Goal: Task Accomplishment & Management: Manage account settings

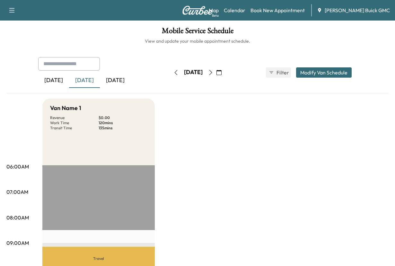
click at [131, 88] on div "[DATE]" at bounding box center [115, 80] width 31 height 15
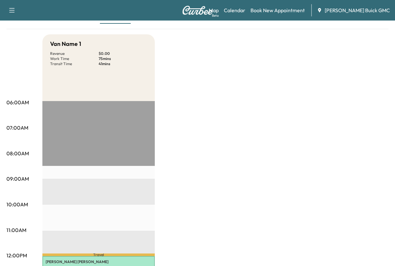
scroll to position [32, 0]
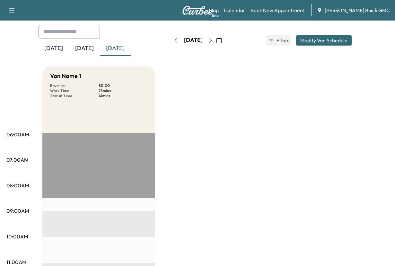
click at [213, 43] on icon "button" at bounding box center [210, 40] width 5 height 5
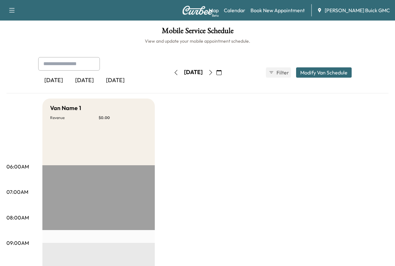
click at [213, 75] on icon "button" at bounding box center [210, 72] width 5 height 5
click at [96, 88] on div "[DATE]" at bounding box center [84, 80] width 31 height 15
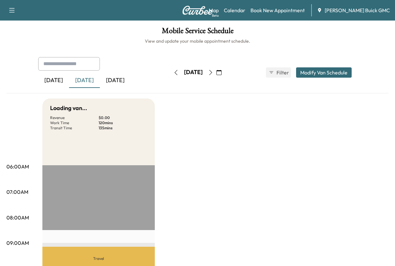
click at [131, 88] on div "[DATE]" at bounding box center [115, 80] width 31 height 15
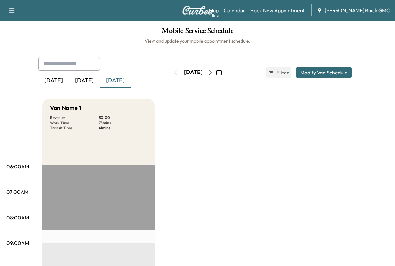
click at [271, 12] on link "Book New Appointment" at bounding box center [277, 10] width 54 height 8
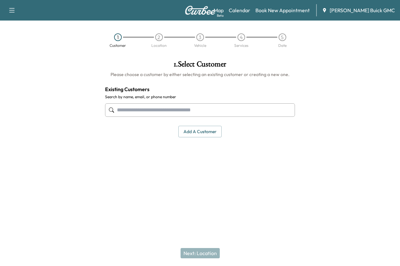
click at [124, 117] on input "text" at bounding box center [200, 109] width 190 height 13
type input "**********"
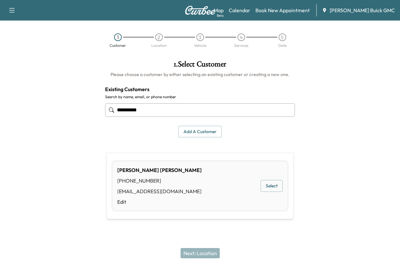
drag, startPoint x: 157, startPoint y: 138, endPoint x: 98, endPoint y: 140, distance: 59.4
click at [98, 140] on div "**********" at bounding box center [200, 121] width 400 height 133
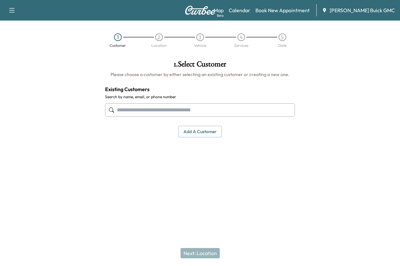
click at [191, 138] on button "Add a customer" at bounding box center [199, 132] width 43 height 12
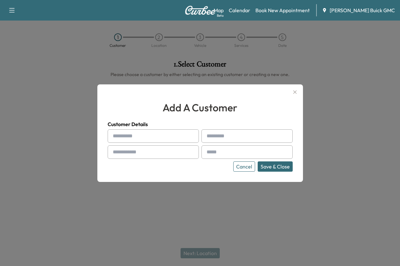
click at [132, 137] on input "text" at bounding box center [153, 135] width 91 height 13
type input "*******"
type input "*****"
click at [118, 156] on div at bounding box center [114, 152] width 8 height 8
click at [118, 153] on div at bounding box center [114, 152] width 8 height 8
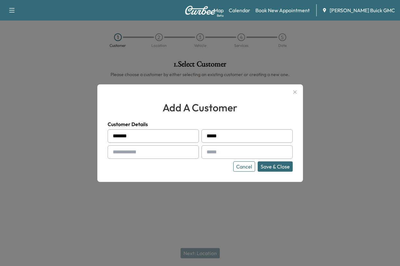
click at [122, 152] on input "text" at bounding box center [153, 151] width 91 height 13
type input "**********"
click at [216, 154] on input "text" at bounding box center [246, 151] width 91 height 13
type input "**********"
click at [261, 171] on button "Save & Close" at bounding box center [275, 167] width 35 height 10
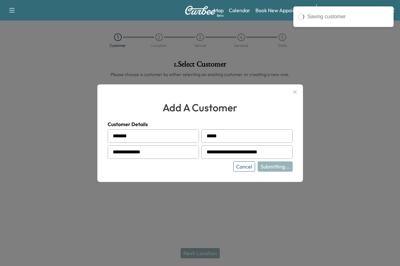
type input "**********"
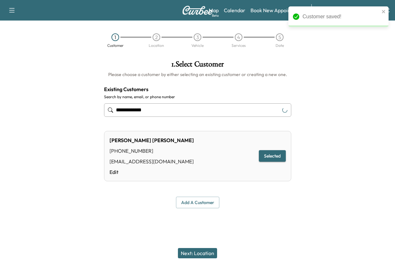
click at [265, 162] on button "Selected" at bounding box center [272, 156] width 27 height 12
click at [192, 248] on button "Next: Location" at bounding box center [197, 253] width 39 height 10
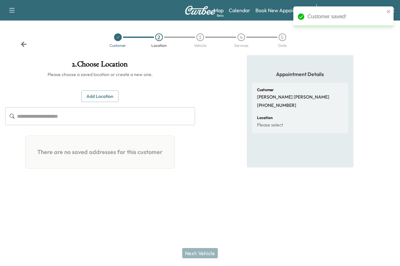
click at [96, 102] on button "Add Location" at bounding box center [99, 97] width 37 height 12
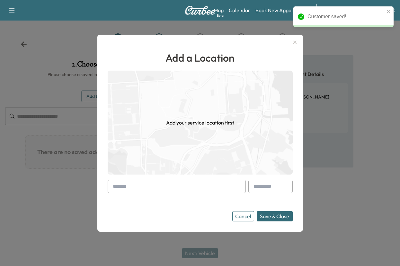
click at [126, 185] on input "text" at bounding box center [177, 186] width 138 height 13
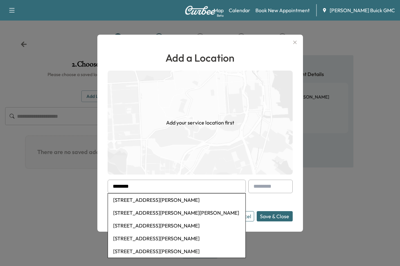
click at [146, 199] on li "[STREET_ADDRESS][PERSON_NAME]" at bounding box center [176, 200] width 137 height 13
type input "**********"
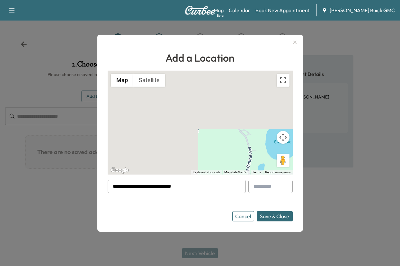
click at [264, 217] on button "Save & Close" at bounding box center [275, 216] width 36 height 10
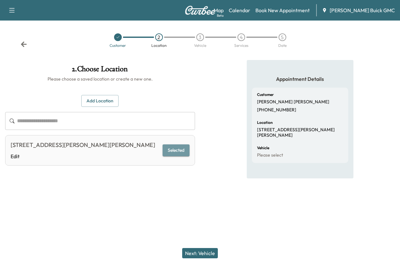
click at [168, 156] on button "Selected" at bounding box center [175, 150] width 27 height 12
click at [193, 248] on button "Next: Vehicle" at bounding box center [200, 253] width 36 height 10
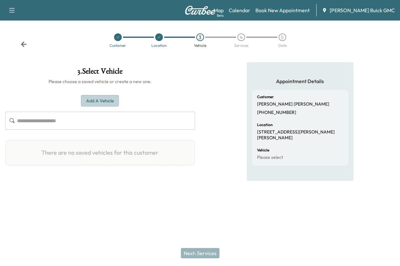
click at [101, 107] on button "Add a Vehicle" at bounding box center [100, 101] width 38 height 12
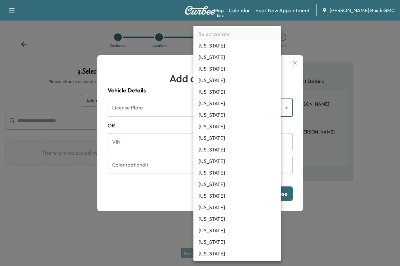
click at [222, 101] on body "Support Log Out Map Beta Calendar Book New Appointment [PERSON_NAME] Buick GMC …" at bounding box center [200, 133] width 400 height 266
click at [207, 179] on li "[US_STATE]" at bounding box center [237, 173] width 88 height 12
type input "**"
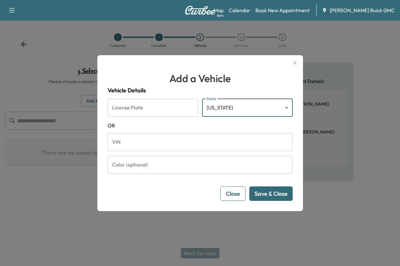
click at [119, 140] on input "VIN" at bounding box center [200, 142] width 185 height 18
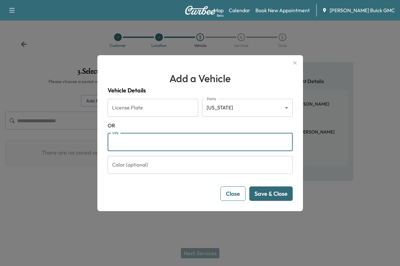
click at [127, 148] on input "VIN" at bounding box center [200, 142] width 185 height 18
paste input "**********"
type input "**********"
click at [267, 200] on button "Save & Close" at bounding box center [270, 194] width 43 height 14
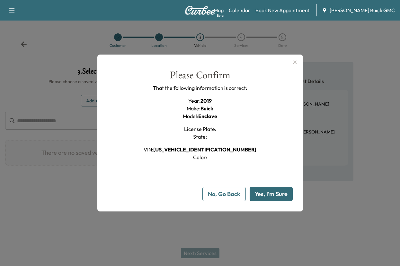
click at [263, 201] on button "Yes, I'm Sure" at bounding box center [270, 194] width 43 height 14
type input "**"
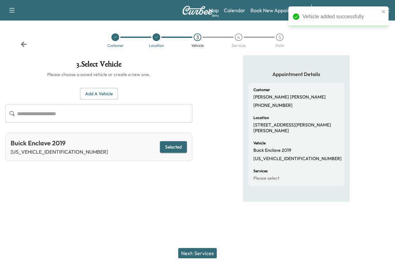
click at [166, 153] on button "Selected" at bounding box center [173, 147] width 27 height 12
click at [190, 249] on button "Next: Services" at bounding box center [197, 253] width 39 height 10
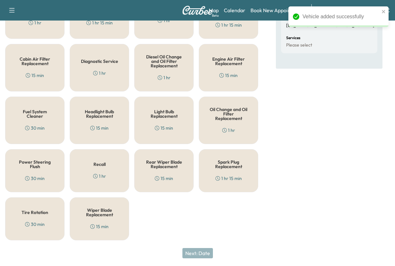
scroll to position [161, 0]
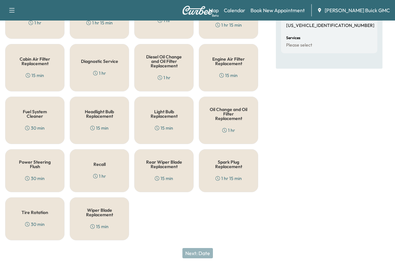
click at [228, 121] on h5 "Oil Change and Oil Filter Replacement" at bounding box center [228, 113] width 38 height 13
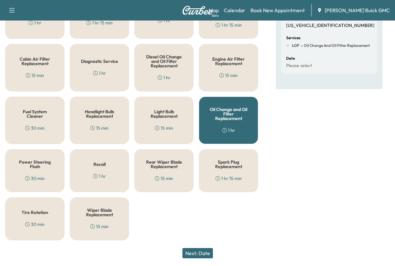
scroll to position [244, 0]
click at [39, 210] on h5 "Tire Rotation" at bounding box center [35, 212] width 27 height 4
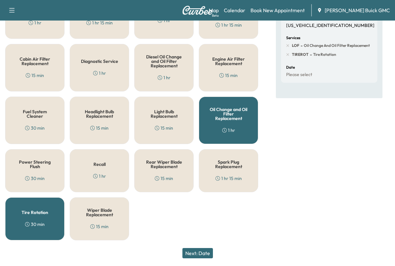
click at [194, 248] on button "Next: Date" at bounding box center [197, 253] width 31 height 10
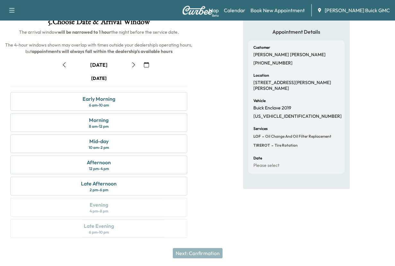
scroll to position [135, 0]
click at [95, 137] on div "Mid-day" at bounding box center [98, 141] width 19 height 8
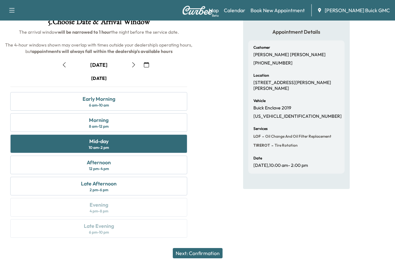
click at [193, 248] on button "Next: Confirmation" at bounding box center [198, 253] width 50 height 10
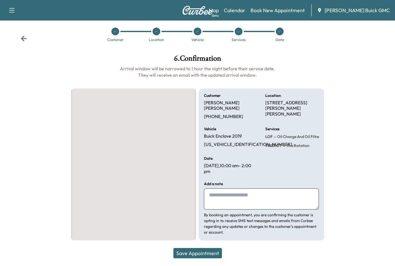
scroll to position [59, 0]
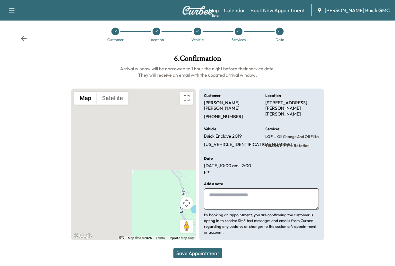
click at [221, 190] on textarea at bounding box center [261, 198] width 115 height 21
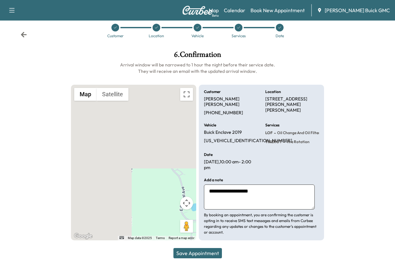
type textarea "**********"
click at [195, 249] on button "Save Appointment" at bounding box center [197, 253] width 48 height 10
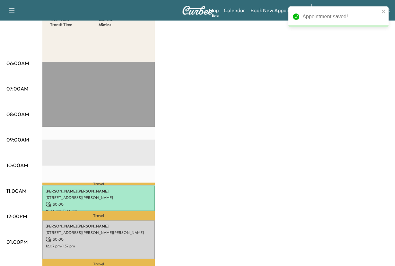
scroll to position [161, 0]
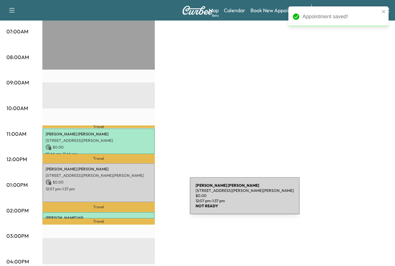
click at [142, 178] on p "[STREET_ADDRESS][PERSON_NAME][PERSON_NAME]" at bounding box center [99, 175] width 106 height 5
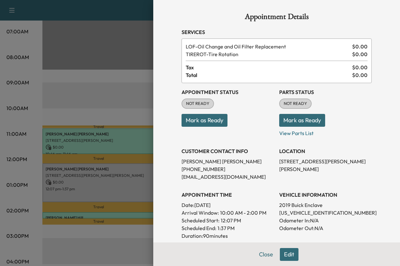
click at [199, 127] on button "Mark as Ready" at bounding box center [204, 120] width 46 height 13
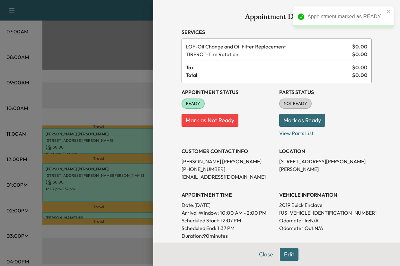
click at [298, 127] on button "Mark as Ready" at bounding box center [302, 120] width 46 height 13
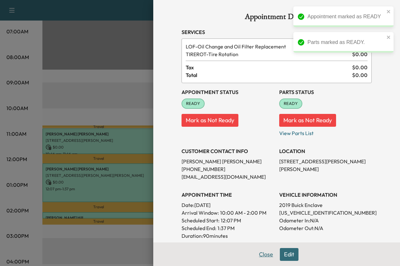
click at [255, 251] on button "Close" at bounding box center [266, 254] width 22 height 13
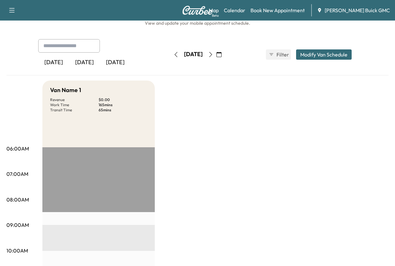
scroll to position [0, 0]
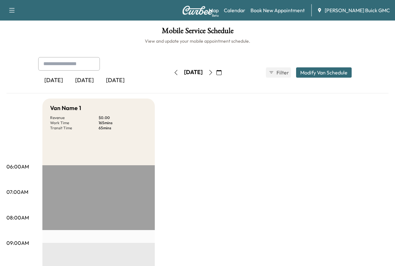
click at [213, 75] on icon "button" at bounding box center [210, 72] width 5 height 5
click at [273, 13] on link "Book New Appointment" at bounding box center [277, 10] width 54 height 8
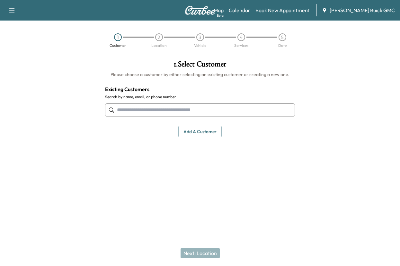
click at [125, 117] on input "text" at bounding box center [200, 109] width 190 height 13
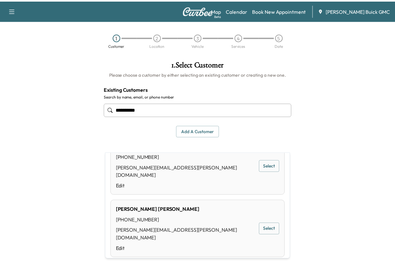
scroll to position [96, 0]
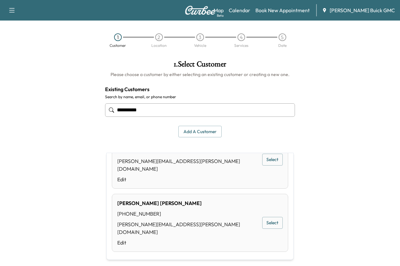
click at [262, 228] on button "Select" at bounding box center [272, 223] width 21 height 12
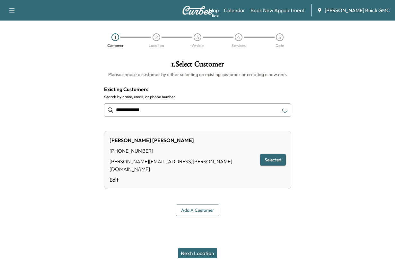
type input "**********"
click at [266, 166] on button "Selected" at bounding box center [272, 160] width 25 height 12
click at [193, 250] on button "Next: Location" at bounding box center [197, 253] width 39 height 10
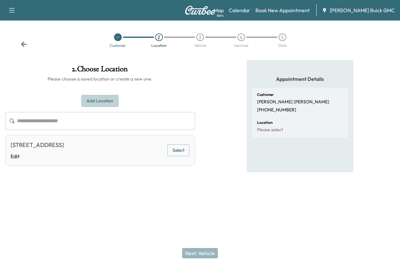
click at [97, 107] on button "Add Location" at bounding box center [99, 101] width 37 height 12
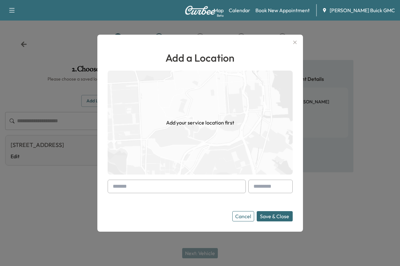
click at [132, 186] on input "text" at bounding box center [177, 186] width 138 height 13
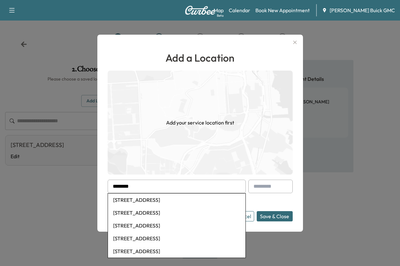
click at [140, 232] on li "[STREET_ADDRESS]" at bounding box center [176, 225] width 137 height 13
type input "**********"
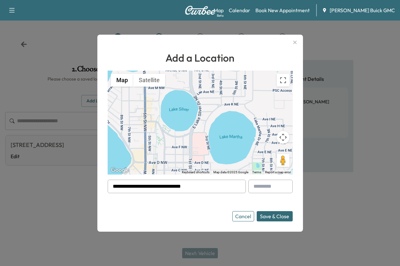
click at [262, 218] on button "Save & Close" at bounding box center [275, 216] width 36 height 10
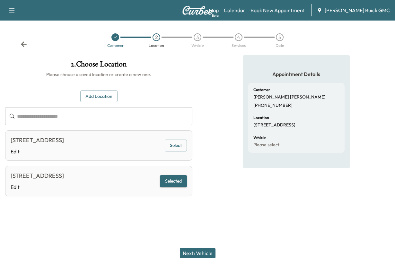
scroll to position [40, 0]
click at [164, 187] on button "Selected" at bounding box center [173, 181] width 27 height 12
click at [191, 248] on button "Next: Vehicle" at bounding box center [198, 253] width 36 height 10
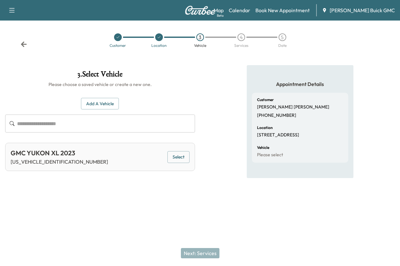
click at [173, 163] on button "Select" at bounding box center [178, 157] width 22 height 12
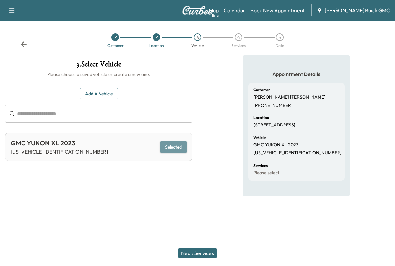
click at [173, 153] on button "Selected" at bounding box center [173, 147] width 27 height 12
click at [195, 248] on button "Next: Services" at bounding box center [197, 253] width 39 height 10
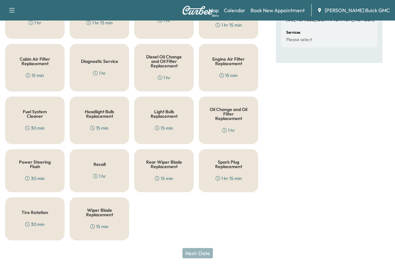
scroll to position [161, 0]
click at [225, 121] on h5 "Oil Change and Oil Filter Replacement" at bounding box center [228, 113] width 38 height 13
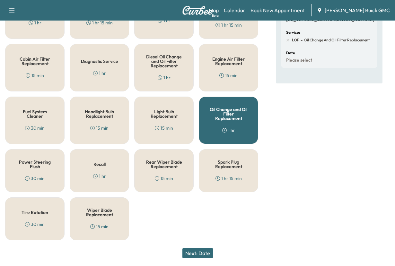
click at [101, 64] on h5 "Diagnostic Service" at bounding box center [99, 61] width 37 height 4
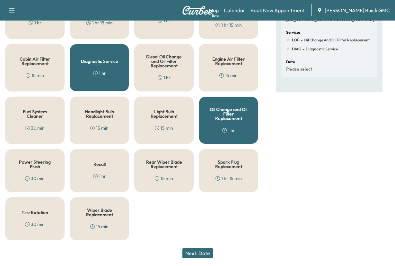
scroll to position [244, 0]
click at [31, 210] on h5 "Tire Rotation" at bounding box center [35, 212] width 27 height 4
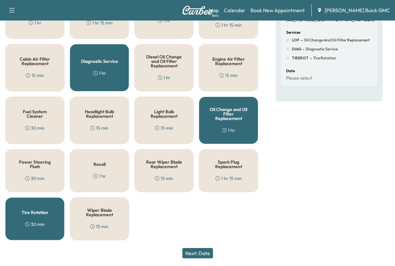
click at [196, 248] on button "Next: Date" at bounding box center [197, 253] width 31 height 10
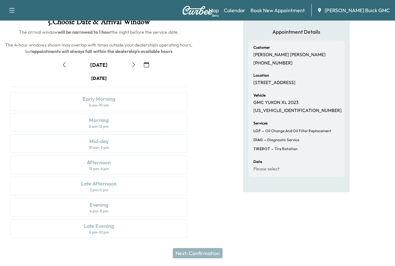
scroll to position [70, 0]
click at [131, 67] on icon "button" at bounding box center [133, 64] width 5 height 5
click at [94, 118] on div "Morning" at bounding box center [99, 120] width 20 height 8
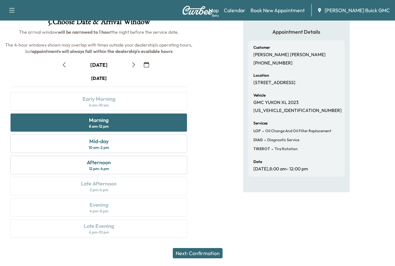
click at [195, 248] on button "Next: Confirmation" at bounding box center [198, 253] width 50 height 10
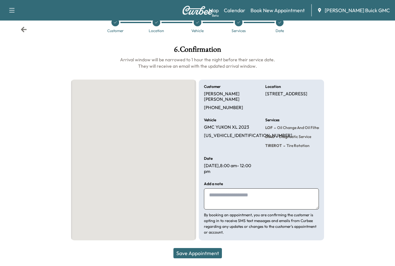
scroll to position [70, 0]
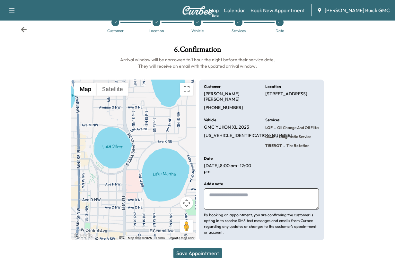
click at [228, 188] on textarea at bounding box center [261, 198] width 115 height 21
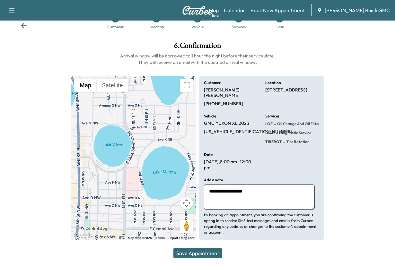
type textarea "**********"
click at [190, 248] on button "Save Appointment" at bounding box center [197, 253] width 48 height 10
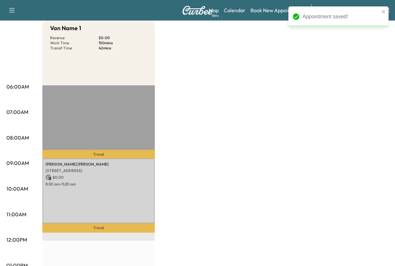
scroll to position [96, 0]
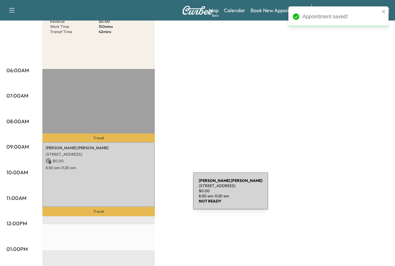
click at [145, 170] on p "8:50 am - 11:20 am" at bounding box center [99, 167] width 106 height 5
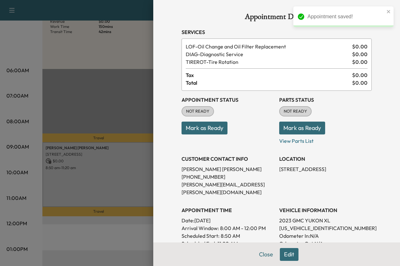
click at [211, 135] on button "Mark as Ready" at bounding box center [204, 128] width 46 height 13
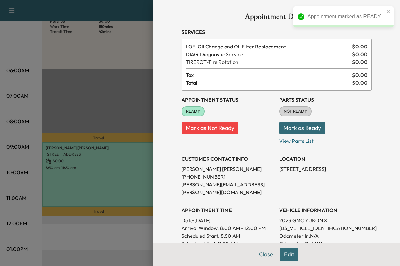
click at [294, 135] on button "Mark as Ready" at bounding box center [302, 128] width 46 height 13
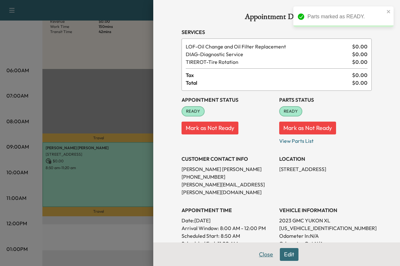
click at [258, 253] on button "Close" at bounding box center [266, 254] width 22 height 13
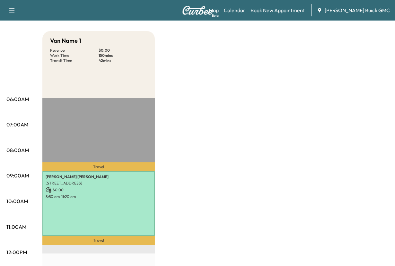
scroll to position [0, 0]
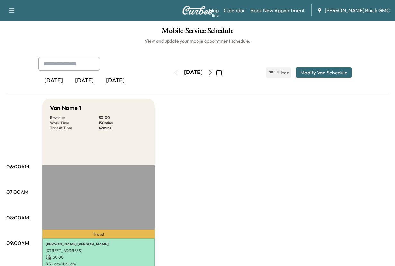
click at [99, 88] on div "[DATE]" at bounding box center [84, 80] width 31 height 15
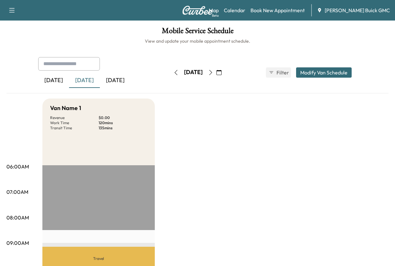
click at [222, 75] on icon "button" at bounding box center [218, 72] width 5 height 5
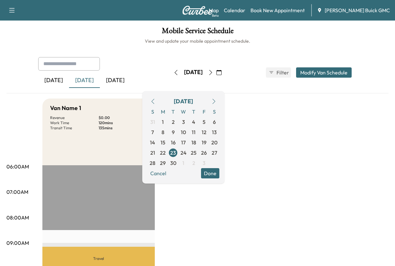
click at [216, 104] on icon "button" at bounding box center [213, 101] width 5 height 5
click at [207, 157] on span "24" at bounding box center [204, 153] width 6 height 8
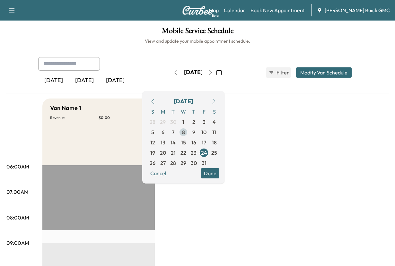
click at [185, 136] on span "8" at bounding box center [183, 132] width 3 height 8
click at [310, 78] on button "Modify Van Schedule" at bounding box center [324, 72] width 56 height 10
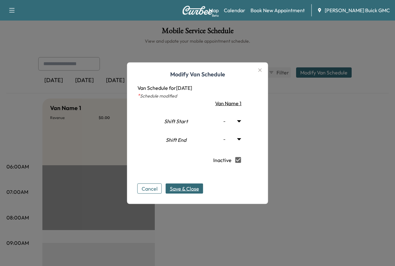
click at [175, 192] on span "Save & Close" at bounding box center [184, 189] width 29 height 8
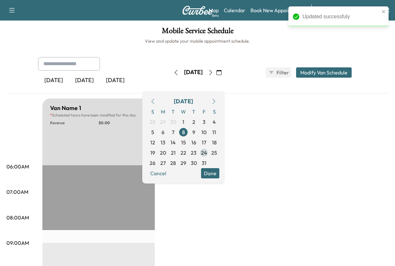
click at [207, 157] on span "24" at bounding box center [204, 153] width 6 height 8
type input "***"
type input "*****"
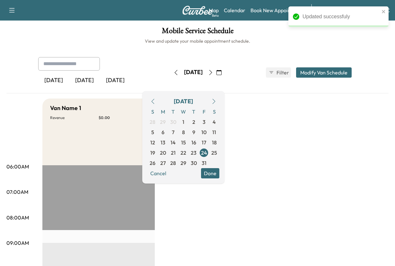
click at [316, 78] on button "Modify Van Schedule" at bounding box center [324, 72] width 56 height 10
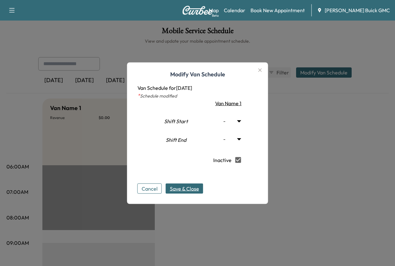
click at [179, 192] on span "Save & Close" at bounding box center [184, 189] width 29 height 8
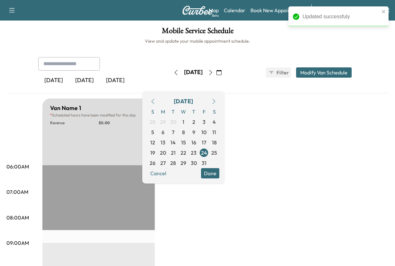
click at [95, 88] on div "[DATE]" at bounding box center [84, 80] width 31 height 15
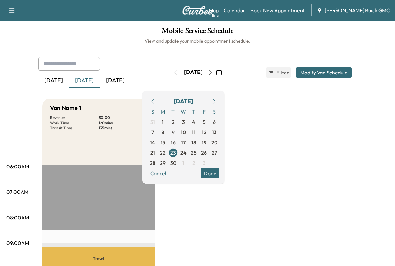
click at [219, 179] on button "Done" at bounding box center [210, 173] width 18 height 10
